Goal: Communication & Community: Ask a question

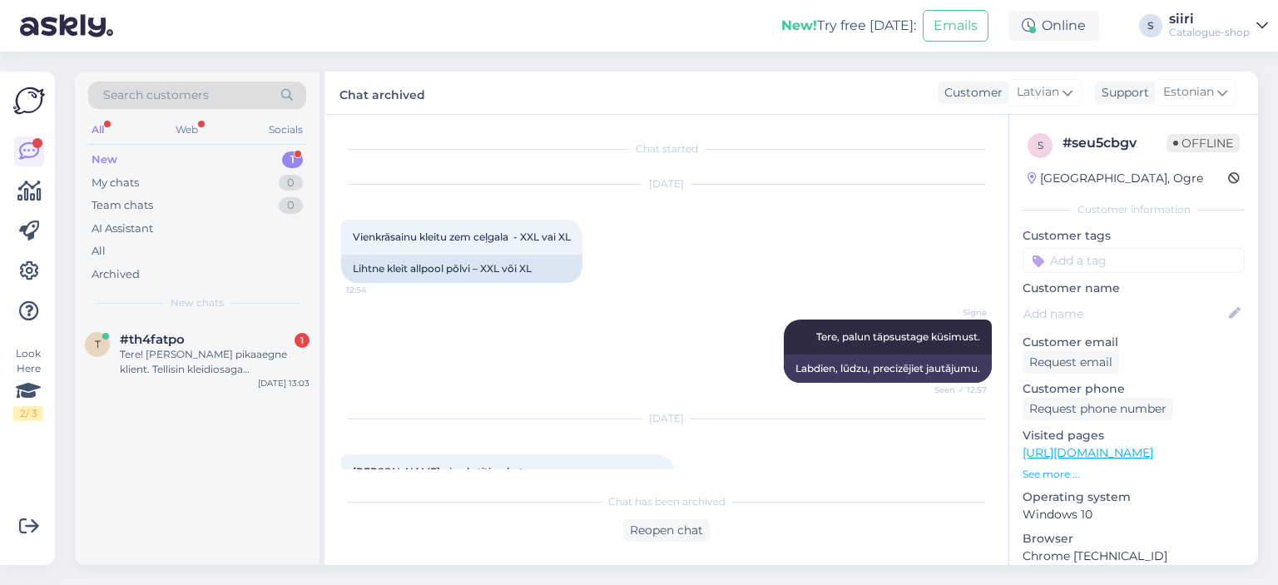
scroll to position [550, 0]
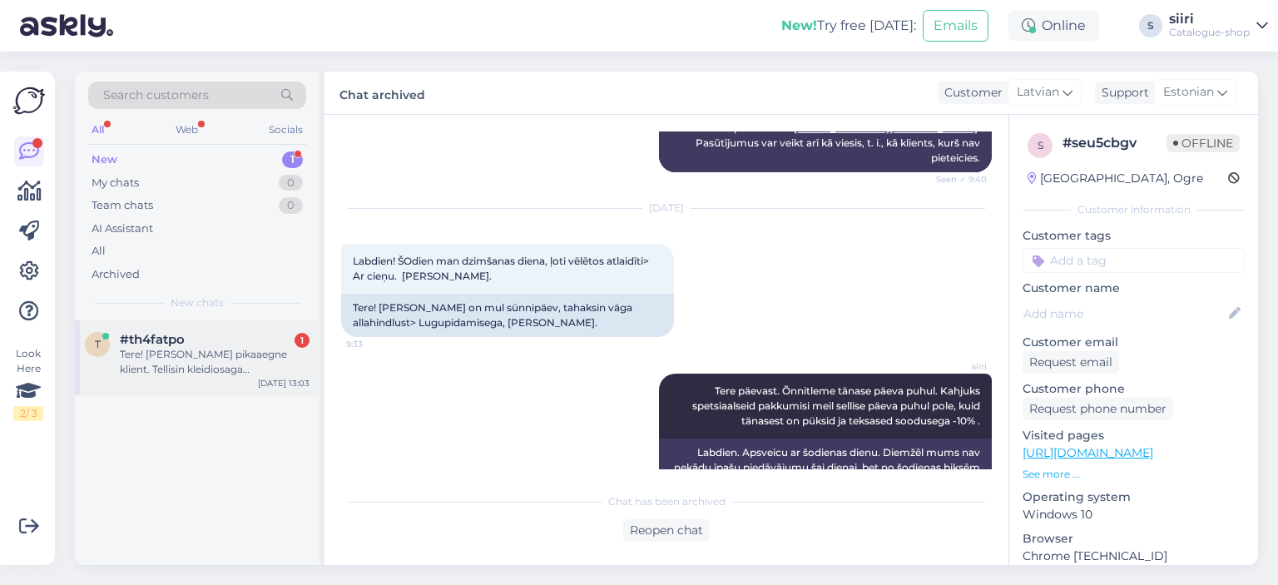
click at [146, 362] on div "Tere! [PERSON_NAME] pikaaegne klient. Tellisin kleidiosaga ujumistrikoo, toote …" at bounding box center [215, 362] width 190 height 30
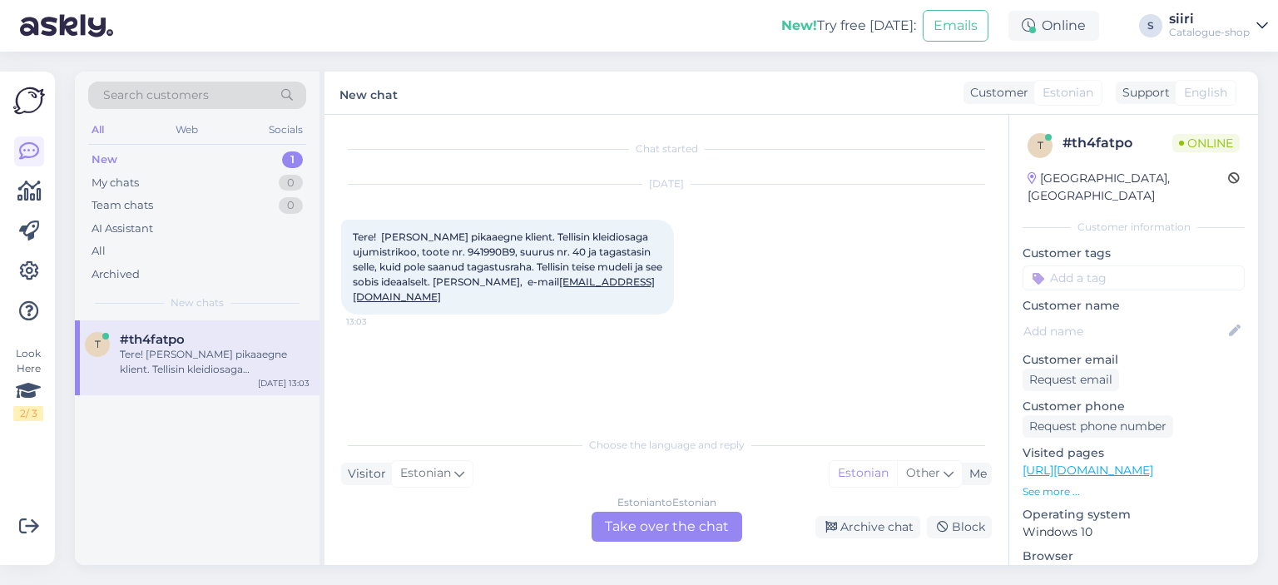
click at [196, 465] on div "t #th4fatpo Tere! [PERSON_NAME] pikaaegne klient. Tellisin kleidiosaga ujumistr…" at bounding box center [197, 442] width 245 height 245
click at [669, 529] on div "Estonian to Estonian Take over the chat" at bounding box center [667, 527] width 151 height 30
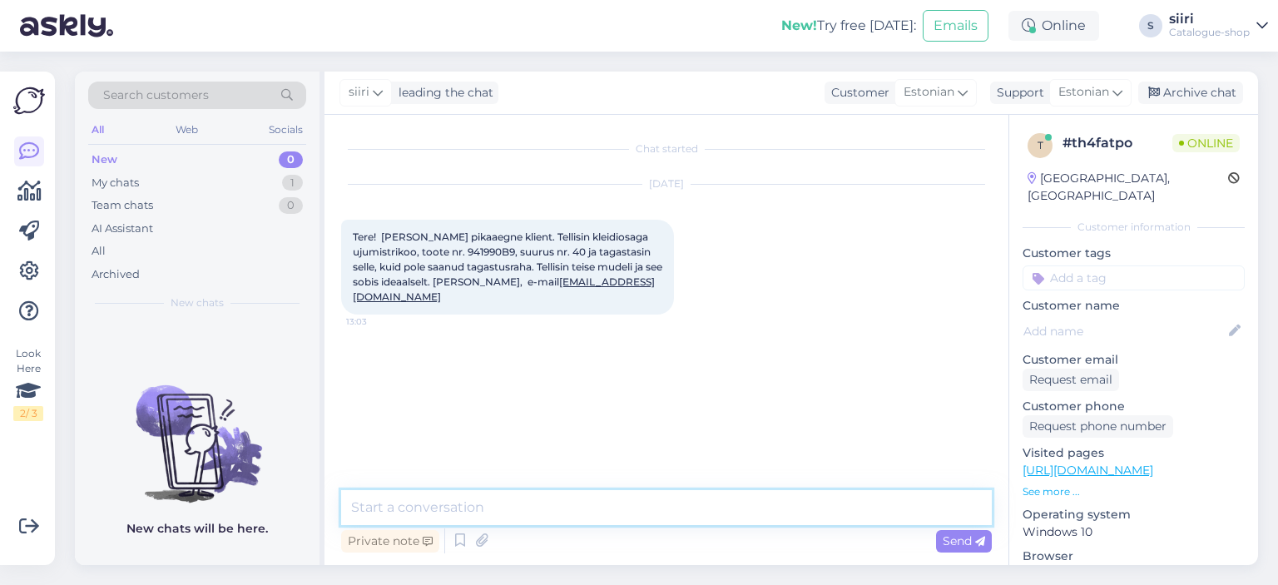
click at [407, 507] on textarea at bounding box center [666, 507] width 651 height 35
click at [171, 349] on div "New chats will be here." at bounding box center [197, 442] width 245 height 245
click at [395, 509] on textarea "Tere," at bounding box center [666, 507] width 651 height 35
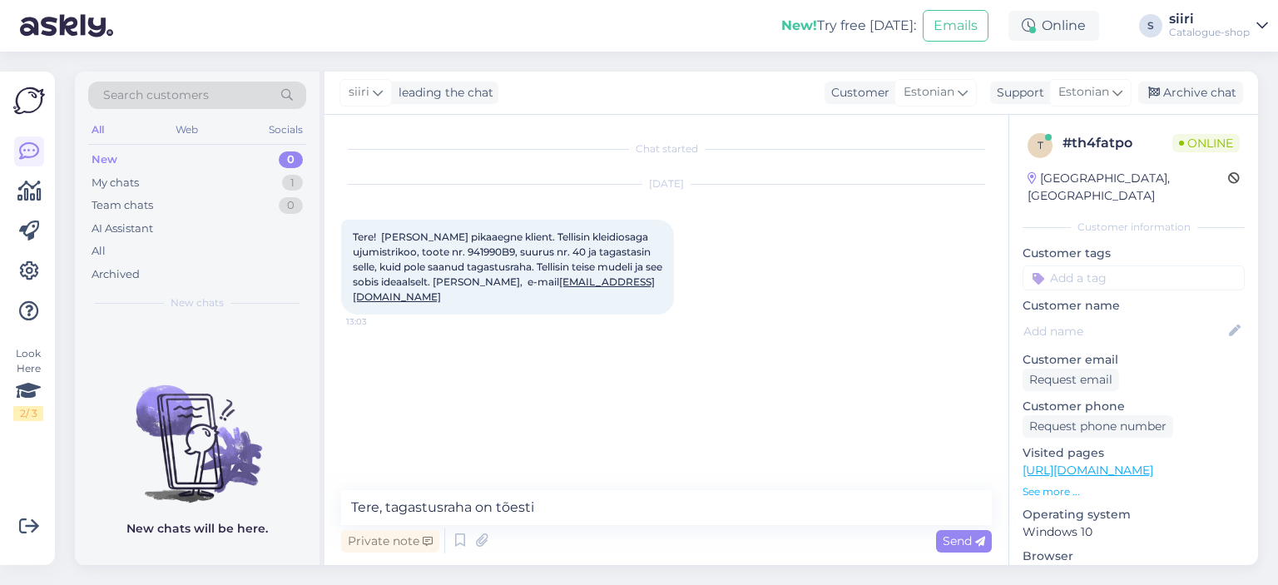
click at [213, 336] on div "New chats will be here." at bounding box center [197, 442] width 245 height 245
click at [556, 506] on textarea "Tere, tagastusraha on tõesti" at bounding box center [666, 507] width 651 height 35
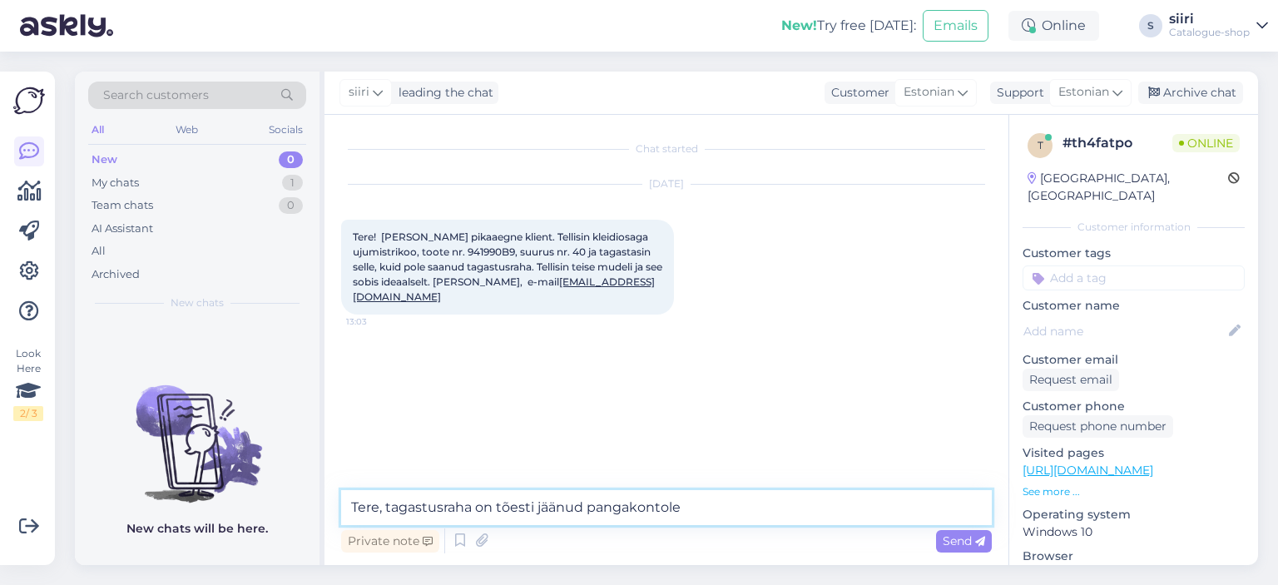
drag, startPoint x: 478, startPoint y: 509, endPoint x: 706, endPoint y: 512, distance: 228.1
click at [706, 512] on textarea "Tere, tagastusraha on tõesti jäänud pangakontole" at bounding box center [666, 507] width 651 height 35
type textarea "Tere, tagastusraha ei ole tõepoolest üle läinud. Edastame info koheselt raamatu…"
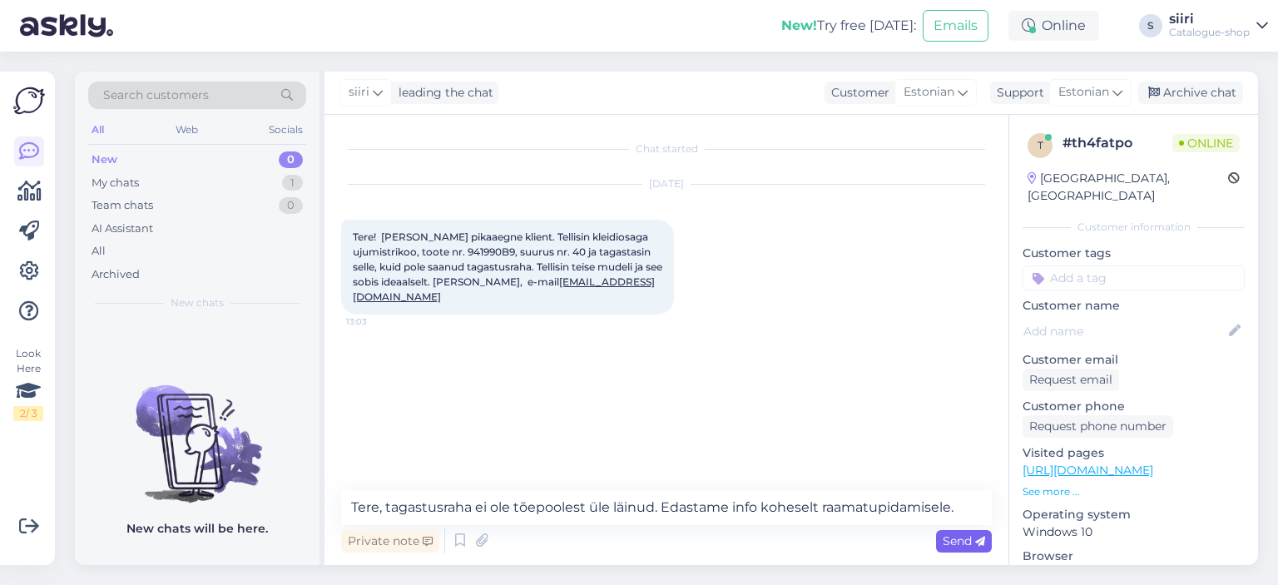
click at [954, 534] on span "Send" at bounding box center [964, 541] width 42 height 15
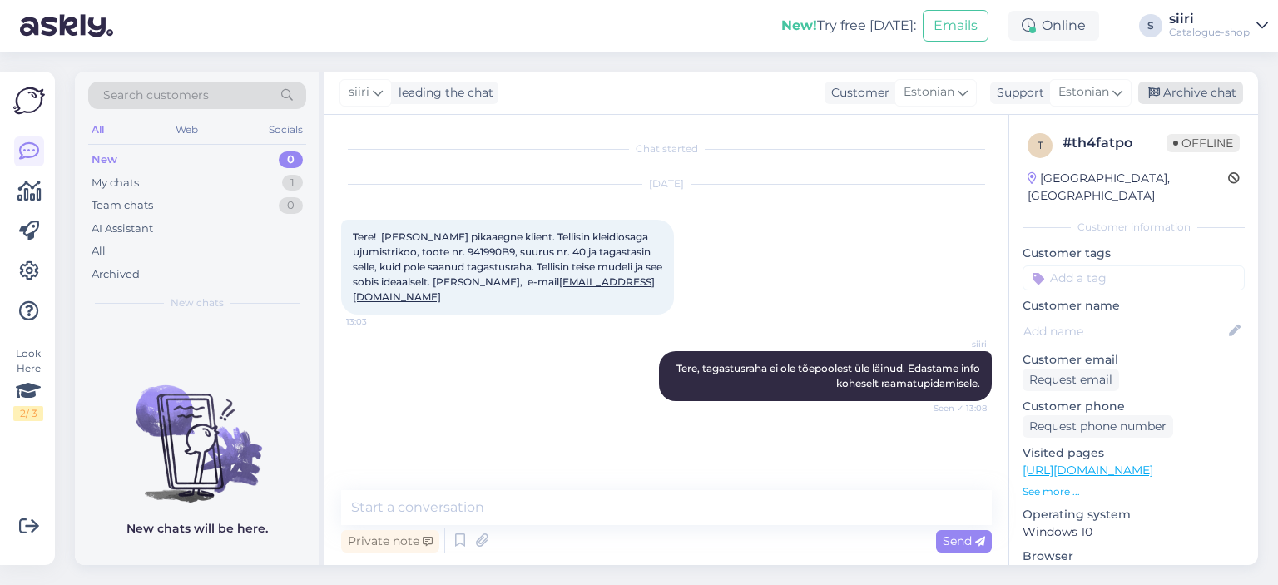
click at [1209, 87] on div "Archive chat" at bounding box center [1191, 93] width 105 height 22
